Goal: Information Seeking & Learning: Learn about a topic

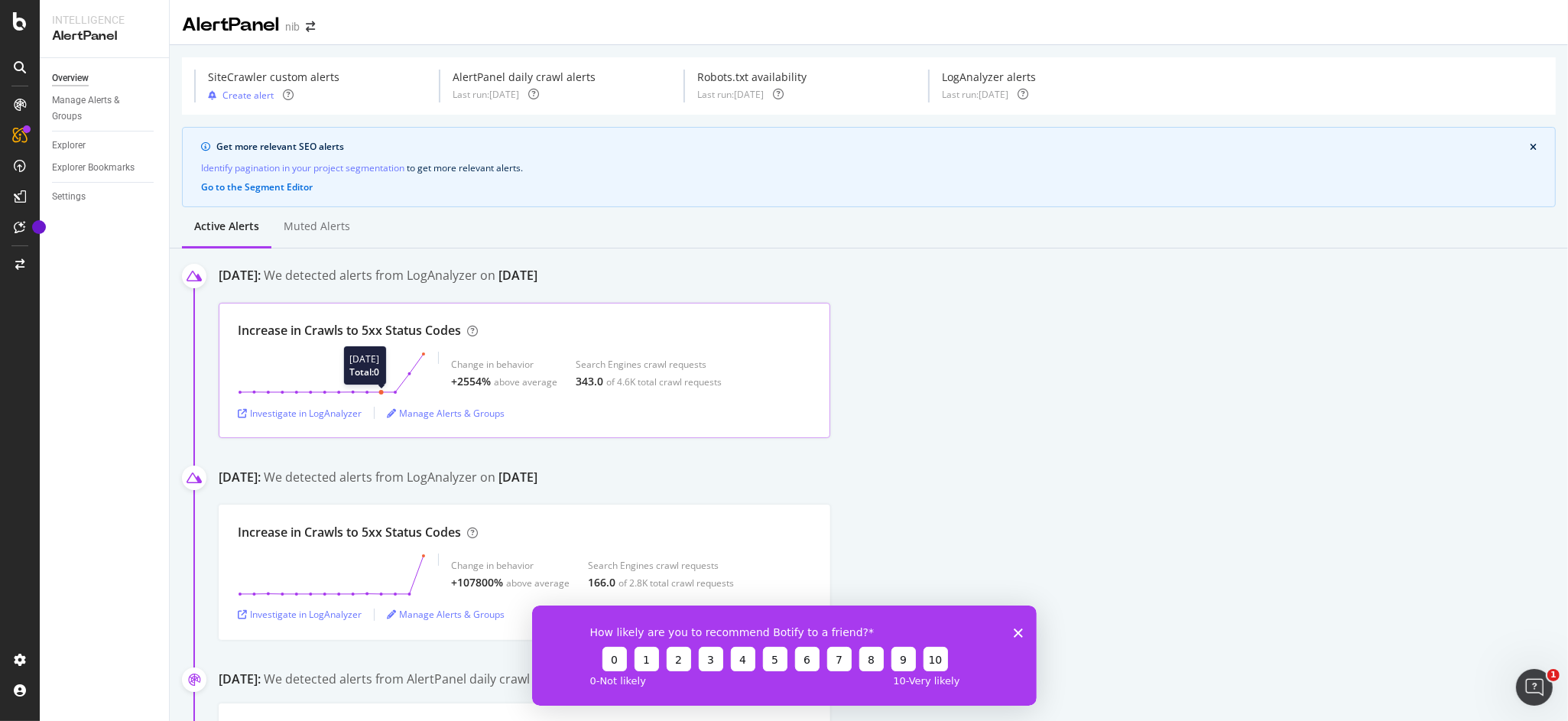
click at [377, 356] on icon at bounding box center [332, 373] width 188 height 43
click at [494, 415] on div "Manage Alerts & Groups" at bounding box center [445, 413] width 118 height 13
click at [295, 420] on div "Investigate in LogAnalyzer" at bounding box center [300, 412] width 124 height 23
click at [302, 419] on div "Investigate in LogAnalyzer" at bounding box center [300, 413] width 124 height 13
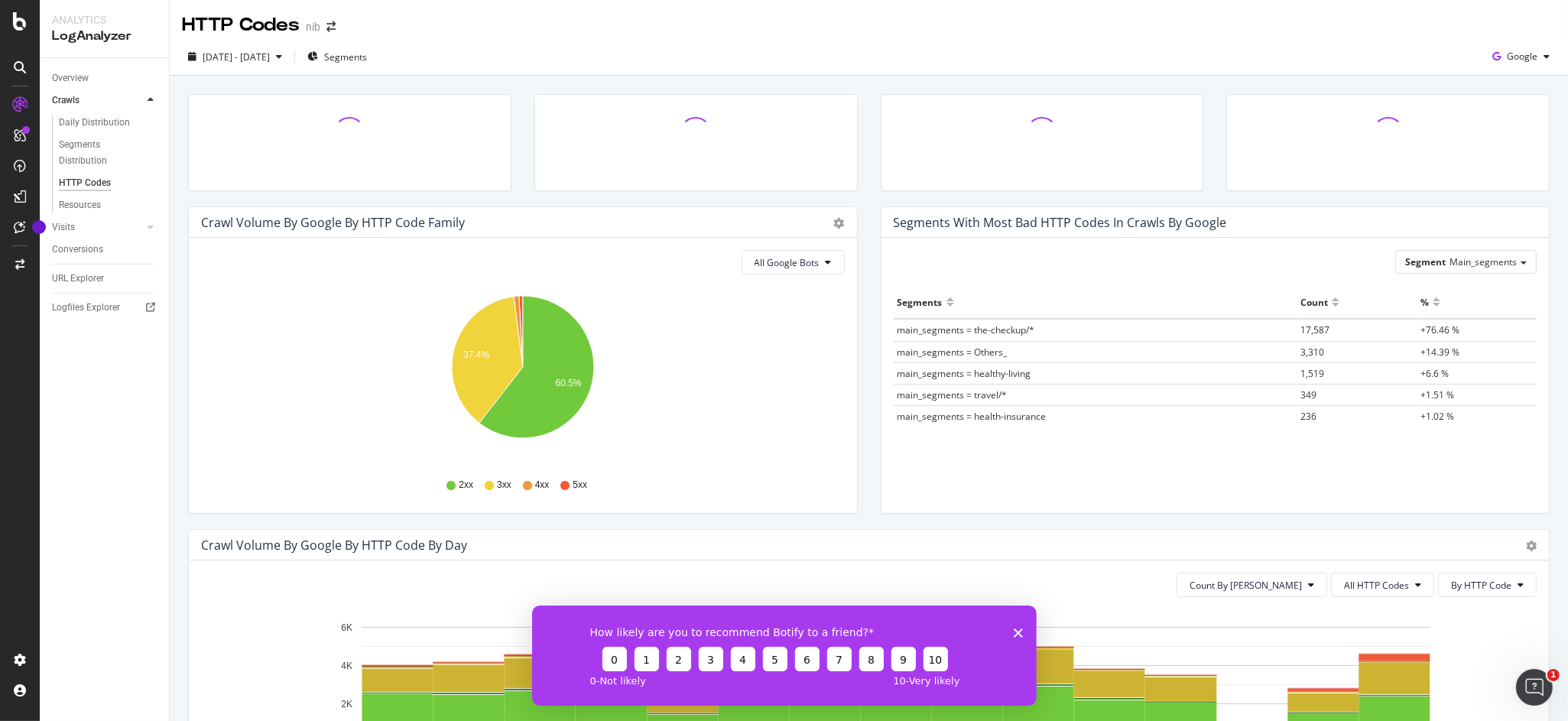
click at [1017, 631] on icon "Close survey" at bounding box center [1018, 632] width 9 height 9
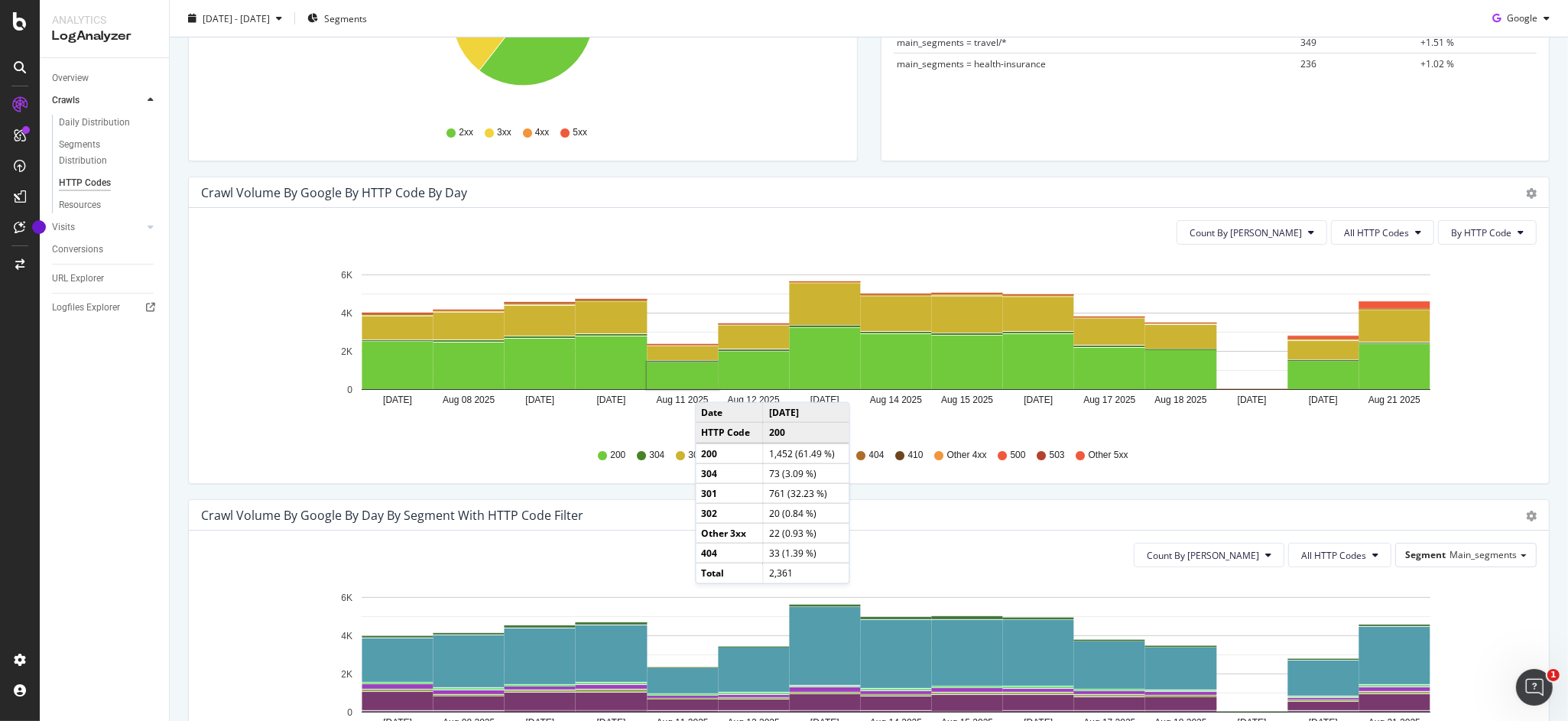
scroll to position [367, 0]
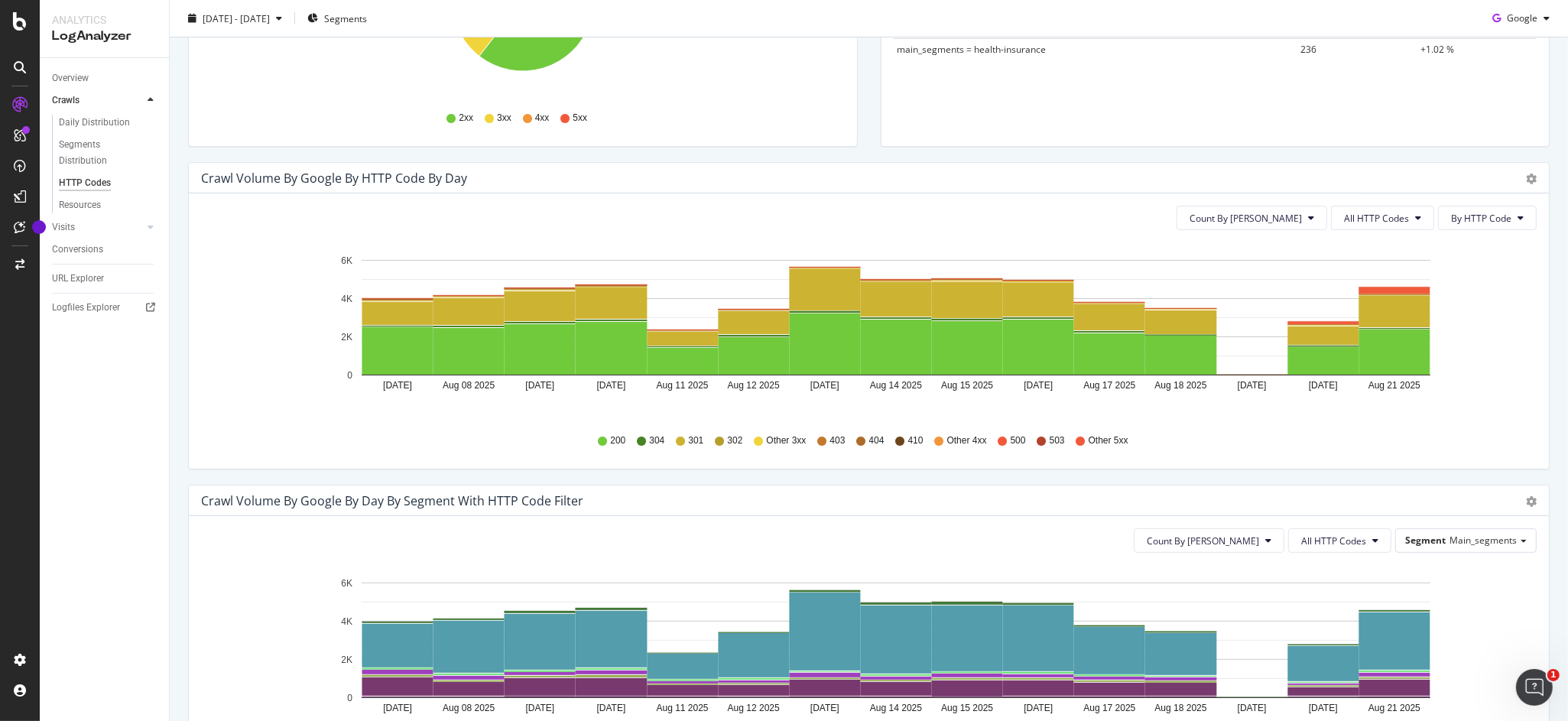
click at [1008, 443] on div "500" at bounding box center [1012, 440] width 27 height 13
click at [1003, 443] on icon at bounding box center [1003, 441] width 9 height 9
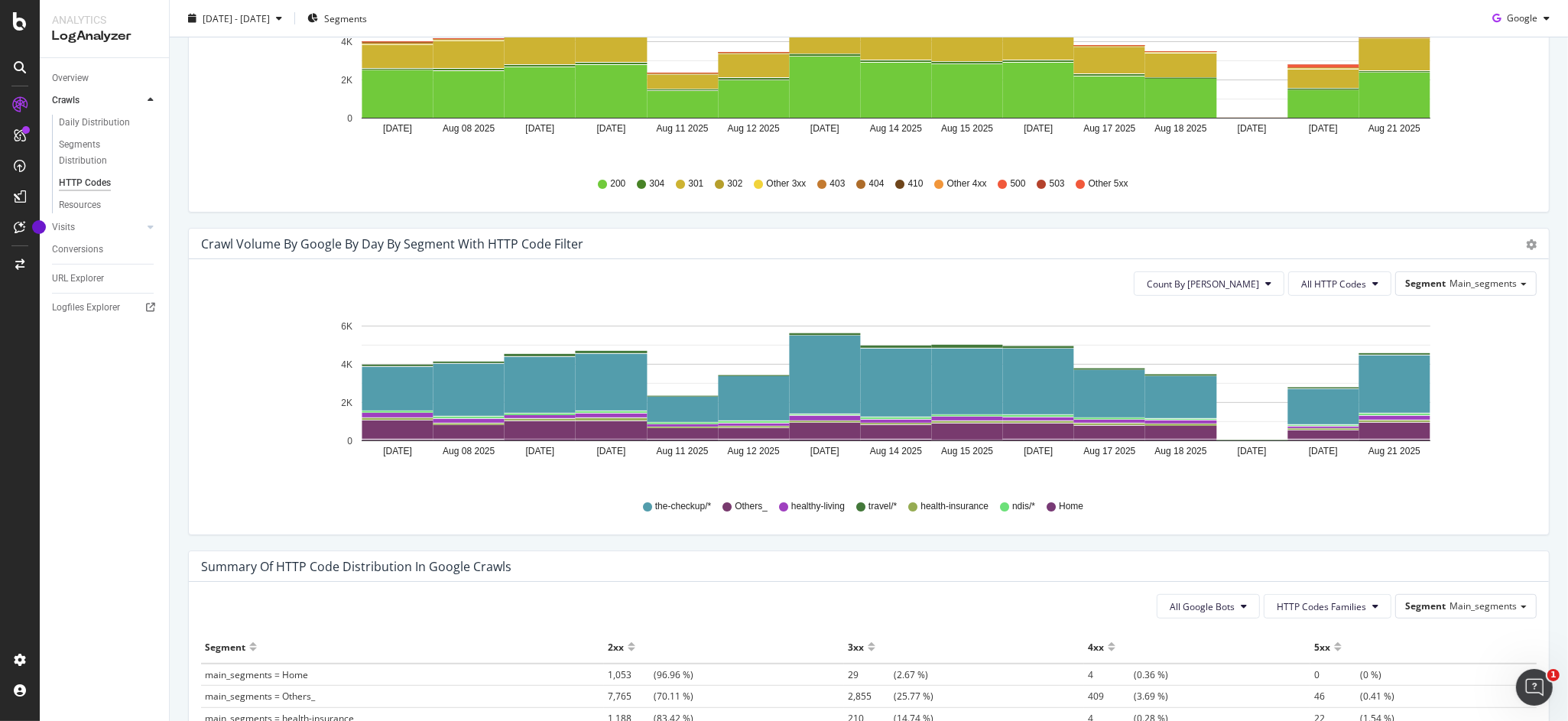
scroll to position [316, 0]
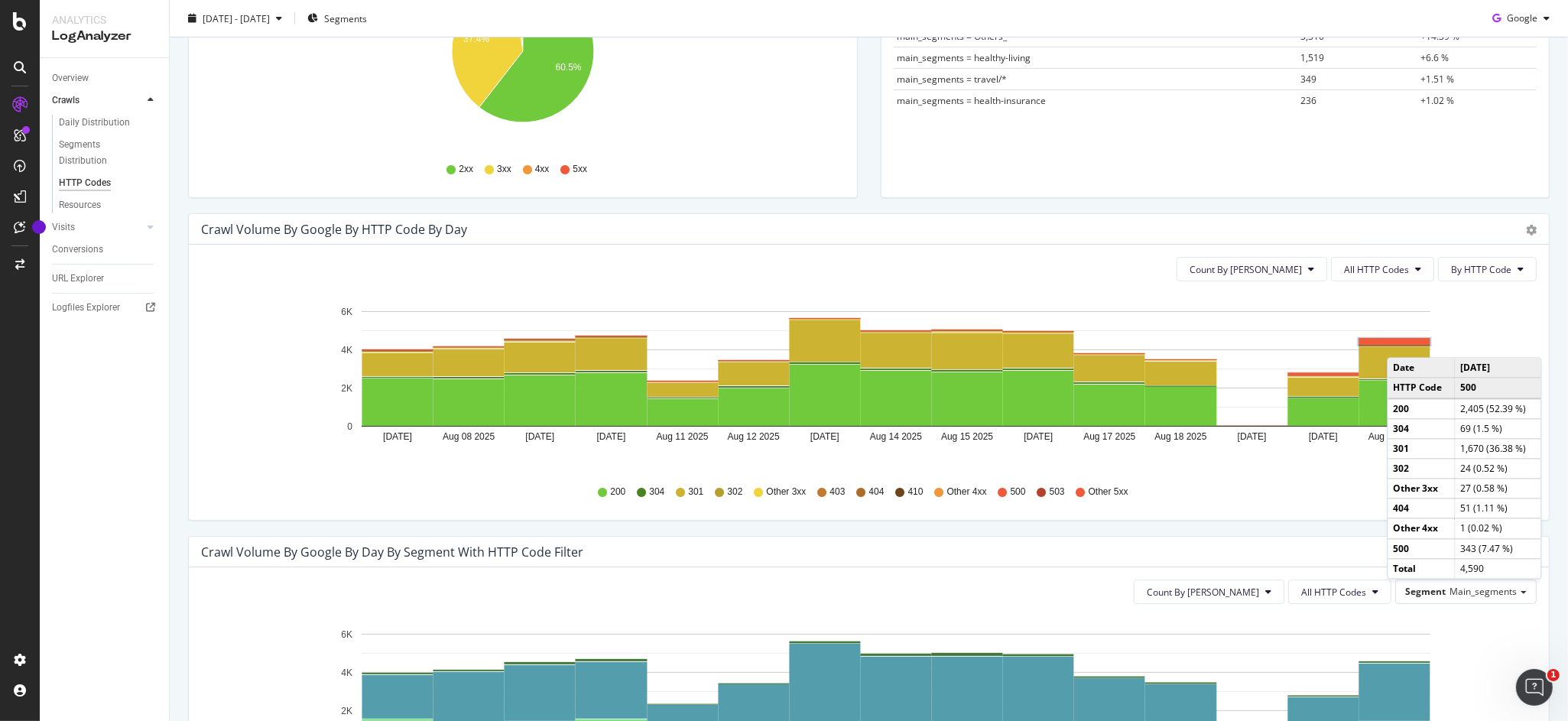
click at [1404, 343] on rect "A chart." at bounding box center [1395, 342] width 71 height 6
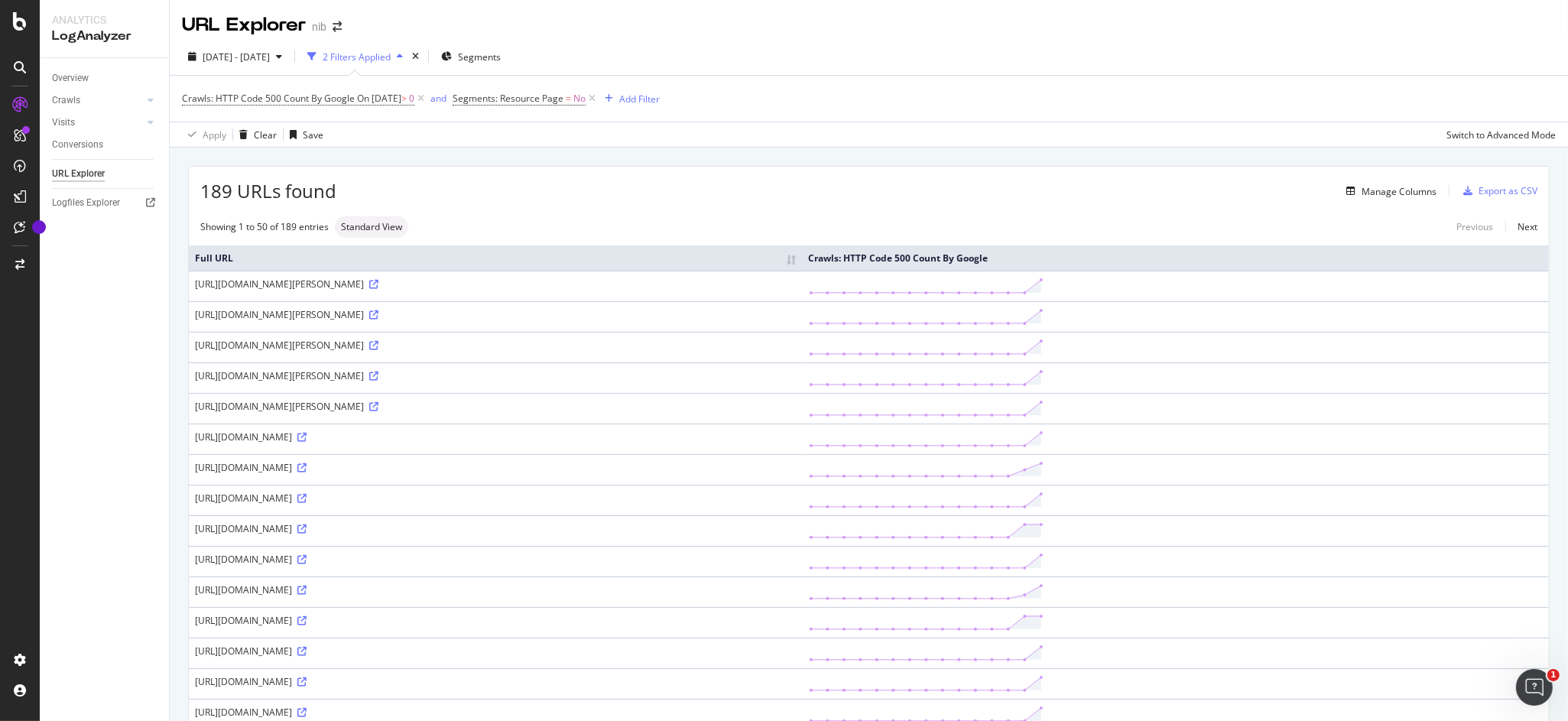
click at [350, 284] on div "https://www.nib.com.au/author/Katie-Acheson" at bounding box center [495, 284] width 602 height 13
click at [378, 283] on icon at bounding box center [374, 284] width 9 height 9
drag, startPoint x: 386, startPoint y: 314, endPoint x: 185, endPoint y: 316, distance: 201.0
copy table "Full URL Crawls: HTTP Code 500 Count By Google https://www.nib.com.au/author/Ka…"
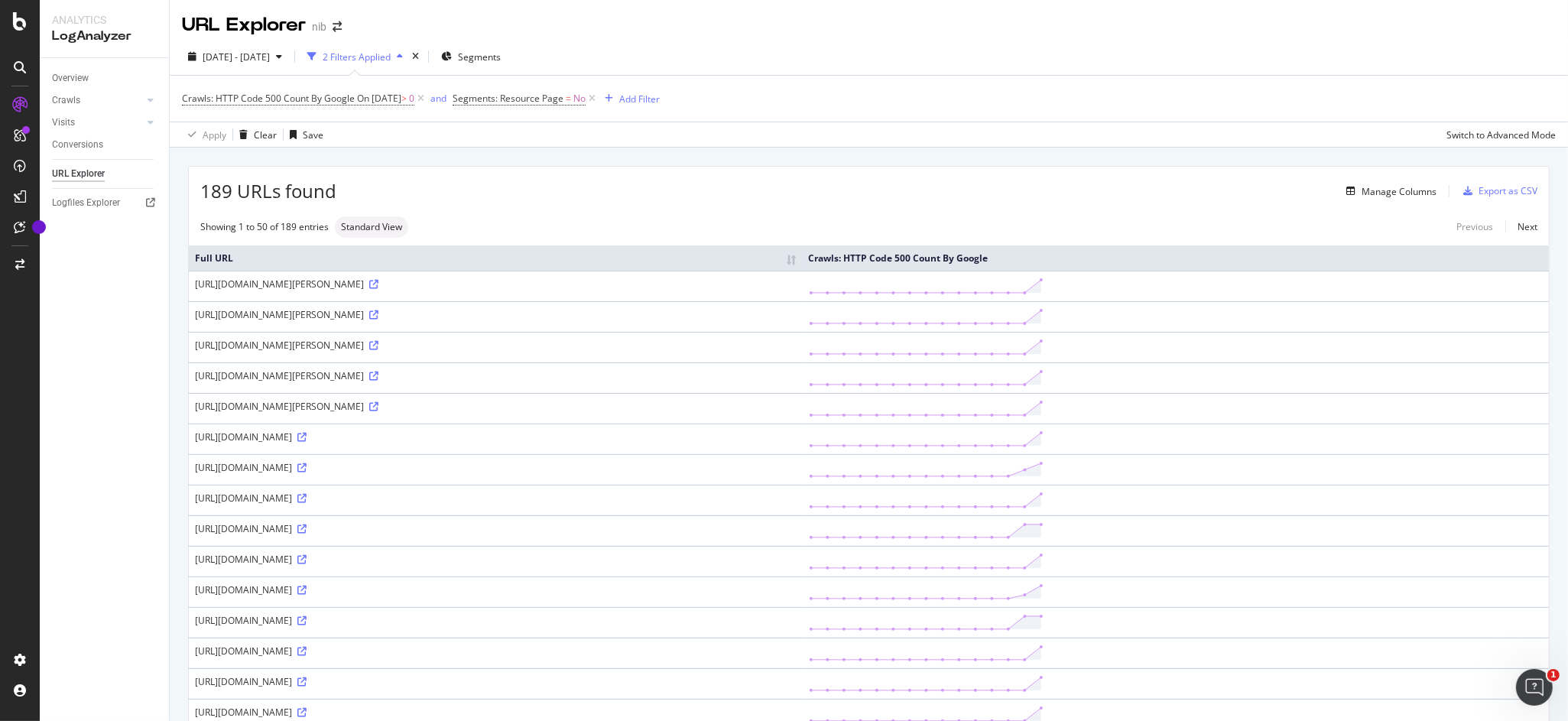
click at [514, 183] on div "Manage Columns" at bounding box center [886, 191] width 1100 height 18
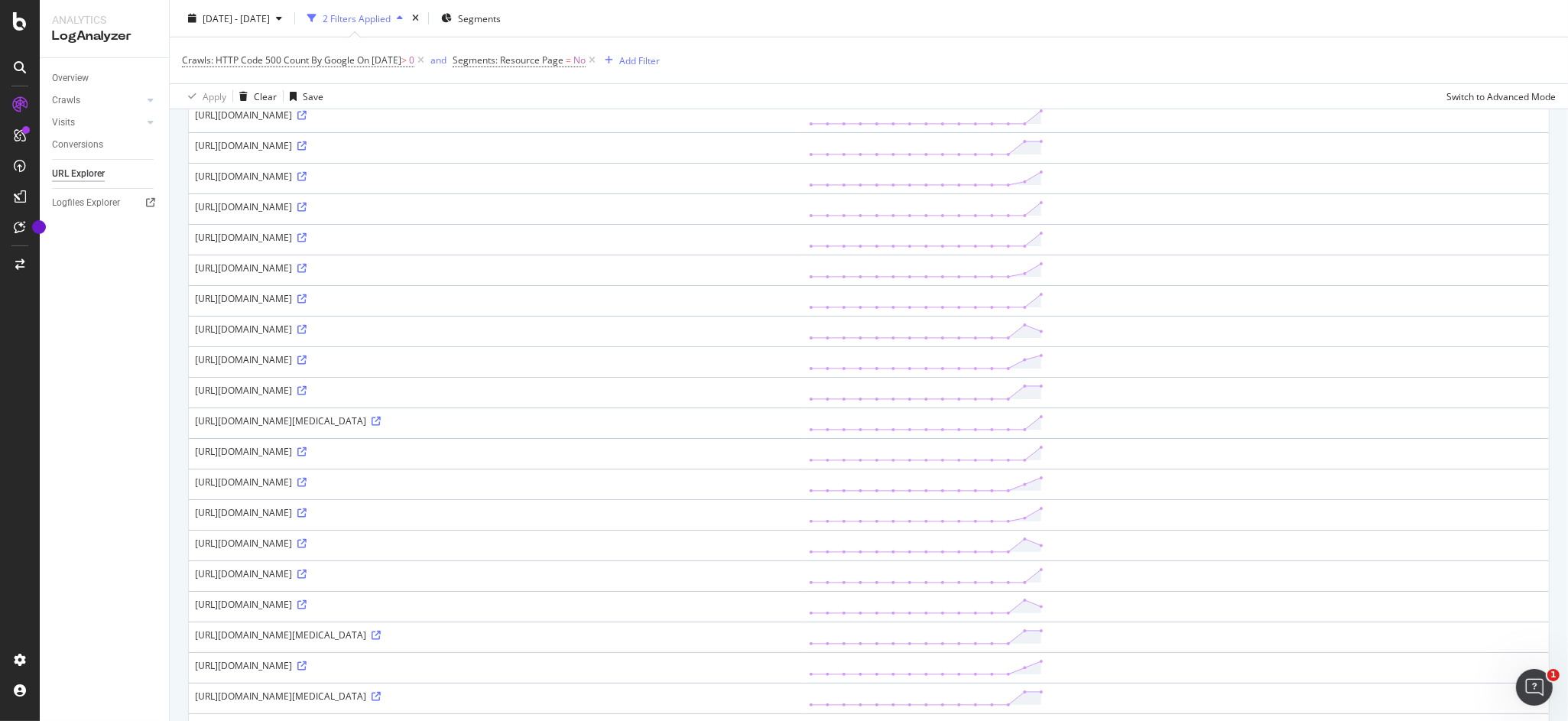
scroll to position [1160, 0]
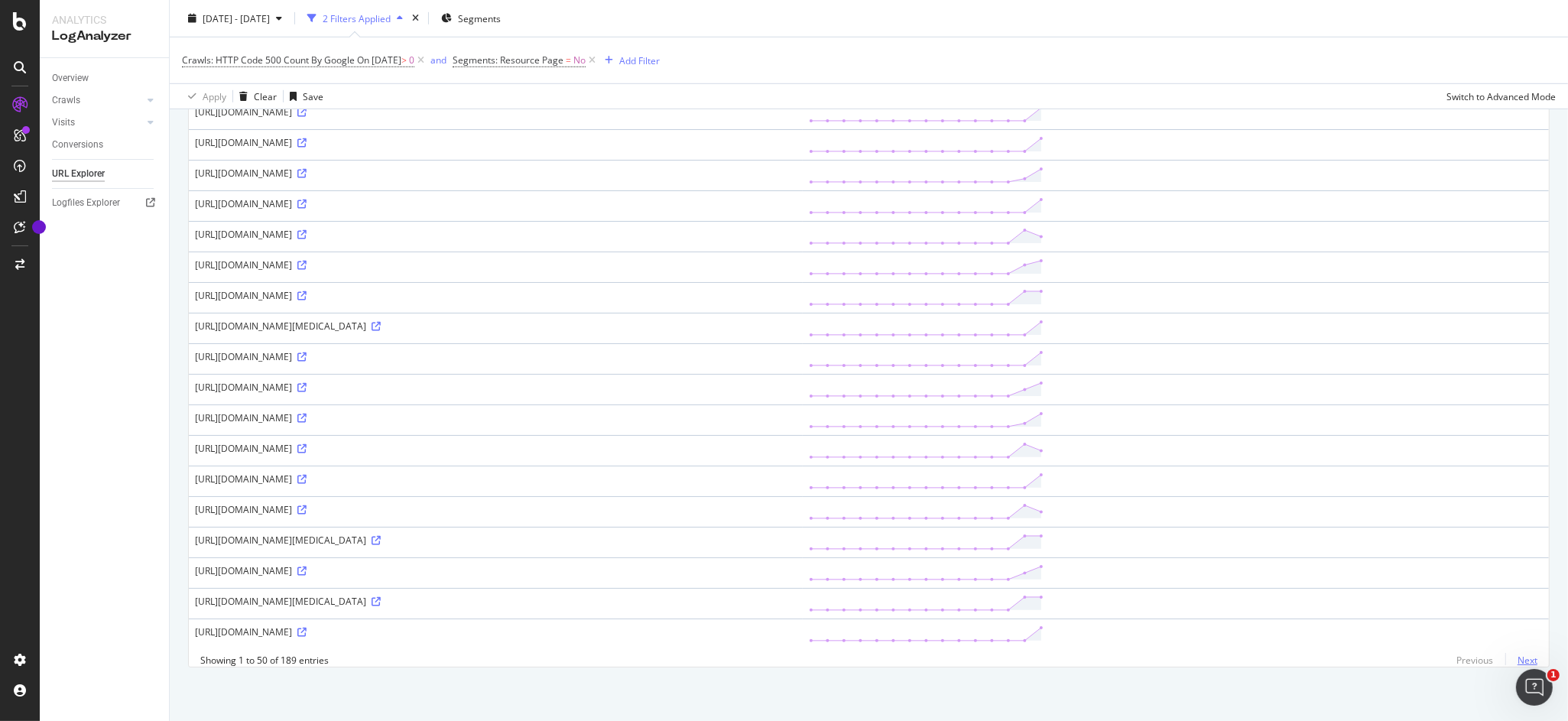
click at [1531, 660] on link "Next" at bounding box center [1521, 660] width 32 height 22
click at [1521, 663] on link "Next" at bounding box center [1521, 660] width 32 height 22
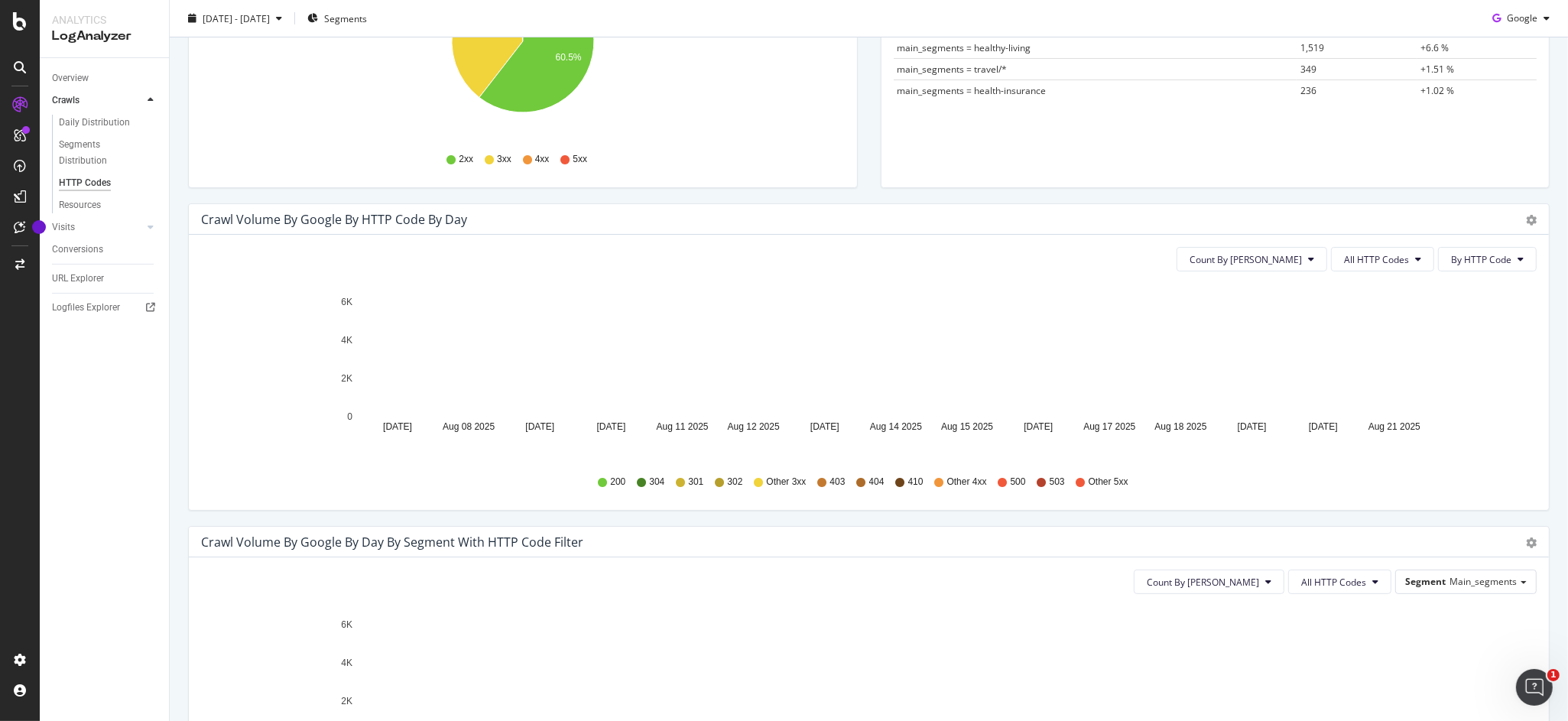
scroll to position [325, 0]
